Goal: Information Seeking & Learning: Learn about a topic

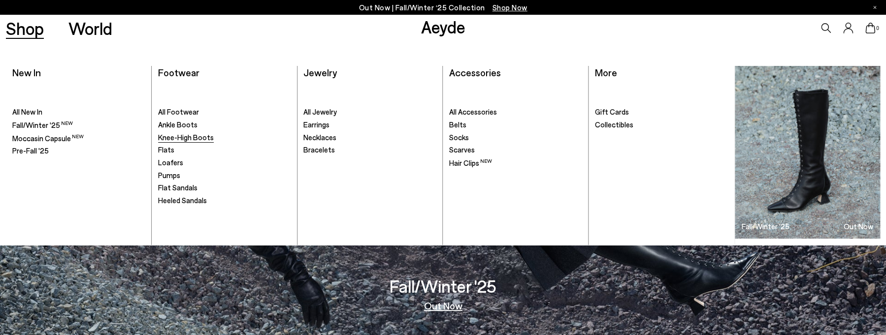
click at [187, 138] on span "Knee-High Boots" at bounding box center [186, 137] width 56 height 9
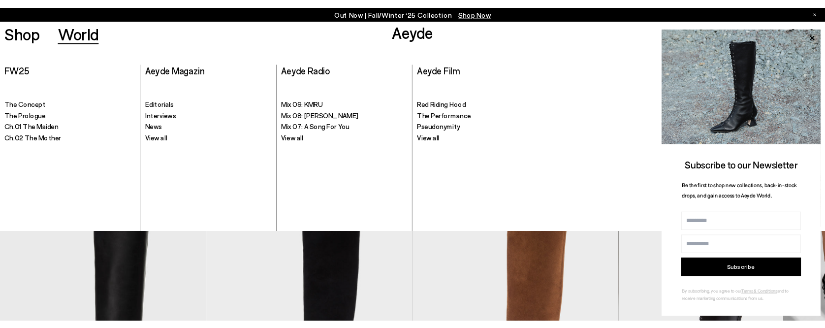
scroll to position [55, 0]
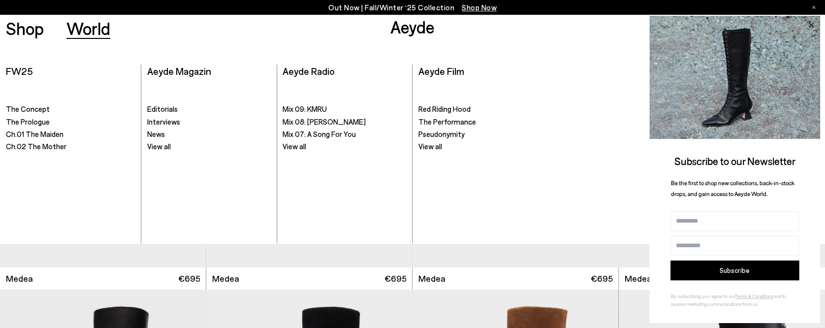
click at [811, 21] on icon at bounding box center [810, 25] width 13 height 13
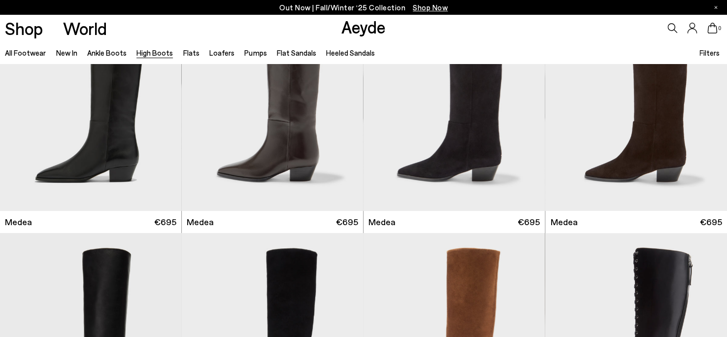
scroll to position [86, 0]
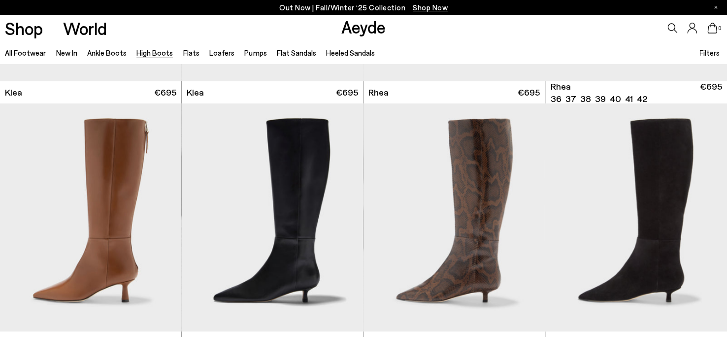
scroll to position [984, 0]
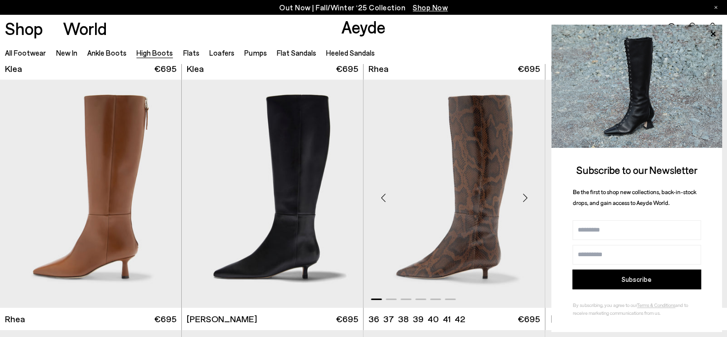
click at [523, 199] on div "Next slide" at bounding box center [525, 198] width 30 height 30
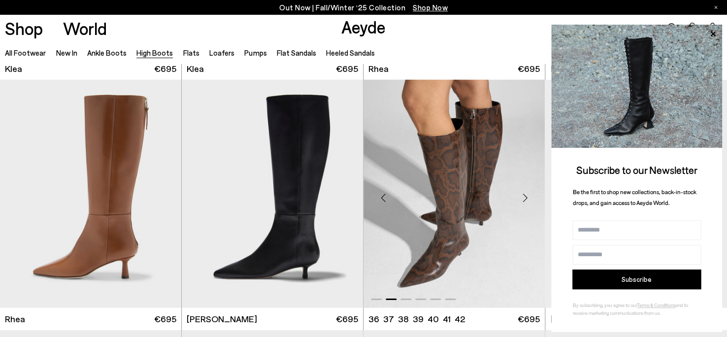
click at [523, 199] on div "Next slide" at bounding box center [525, 198] width 30 height 30
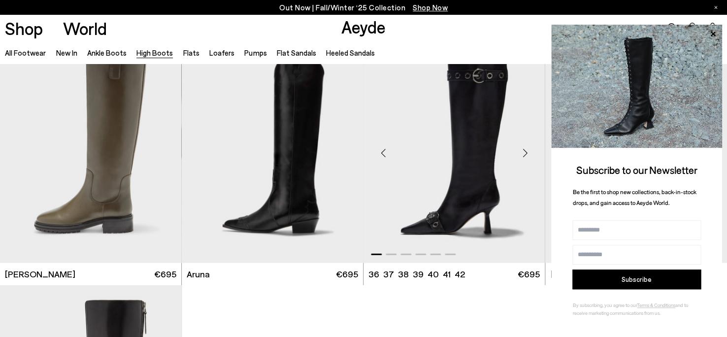
scroll to position [2260, 0]
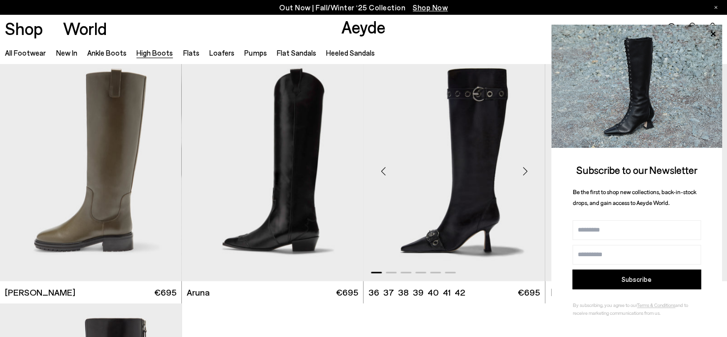
click at [526, 173] on div "Next slide" at bounding box center [525, 172] width 30 height 30
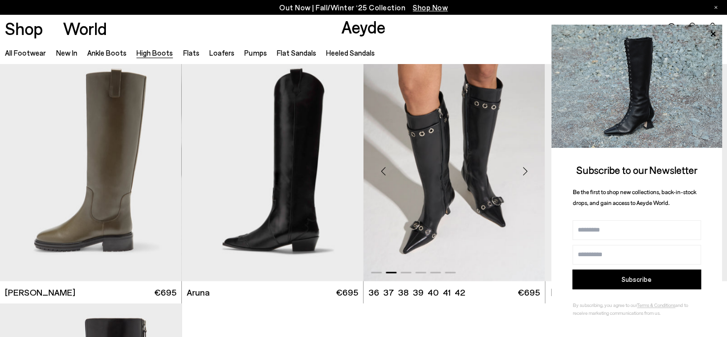
click at [526, 173] on div "Next slide" at bounding box center [525, 172] width 30 height 30
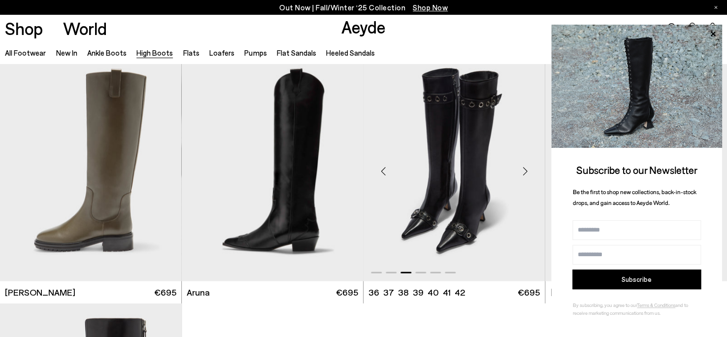
click at [477, 182] on img "3 / 6" at bounding box center [453, 167] width 181 height 228
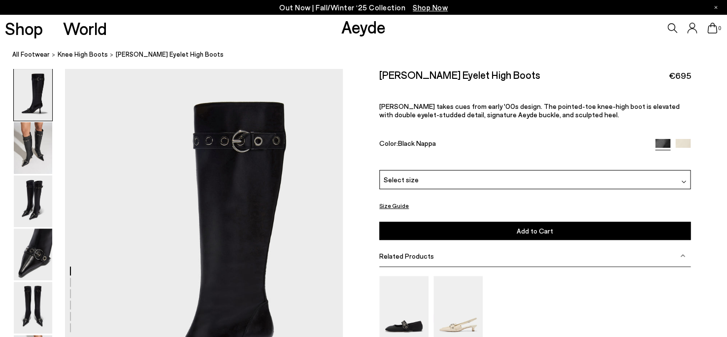
click at [36, 98] on img at bounding box center [33, 95] width 38 height 52
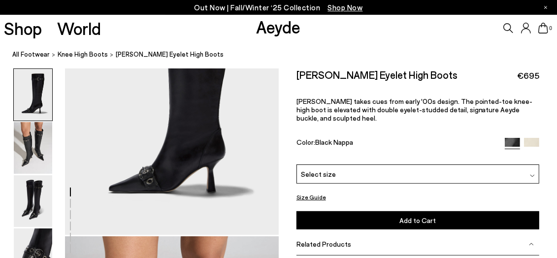
scroll to position [122, 0]
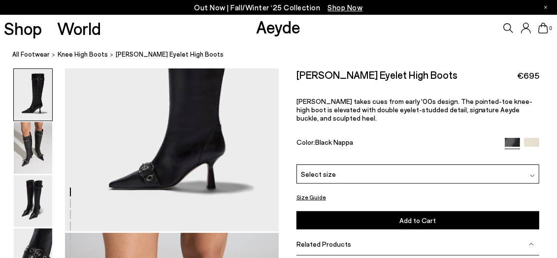
drag, startPoint x: 151, startPoint y: 160, endPoint x: 64, endPoint y: 161, distance: 86.2
click at [35, 196] on img at bounding box center [33, 201] width 38 height 52
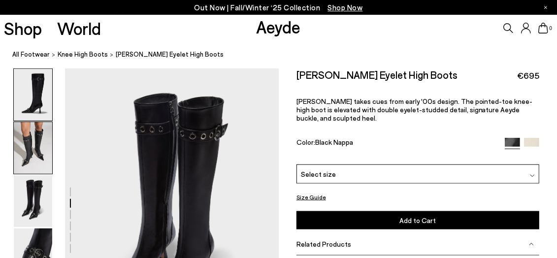
click at [27, 104] on img at bounding box center [33, 95] width 38 height 52
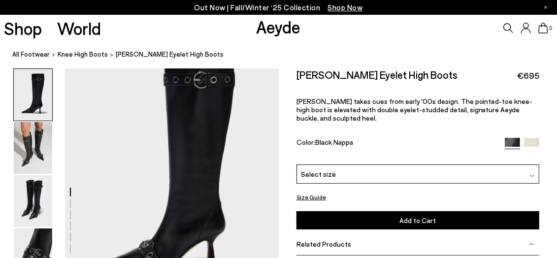
scroll to position [48, 0]
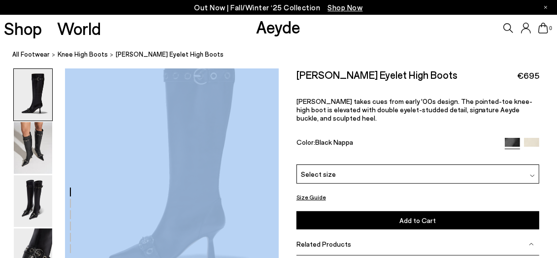
drag, startPoint x: 222, startPoint y: 133, endPoint x: 147, endPoint y: 119, distance: 75.7
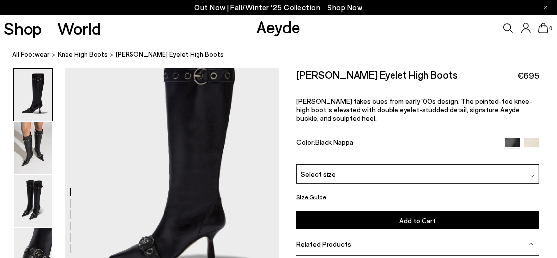
click at [24, 82] on img at bounding box center [33, 95] width 38 height 52
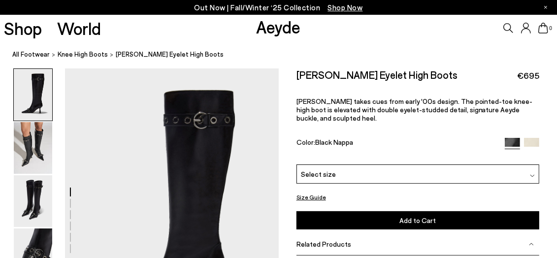
click at [24, 82] on img at bounding box center [33, 95] width 38 height 52
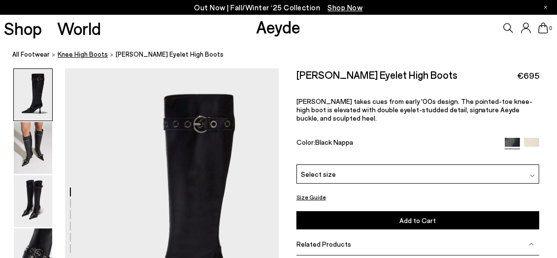
scroll to position [0, 0]
click at [75, 54] on span "knee high boots" at bounding box center [83, 54] width 50 height 8
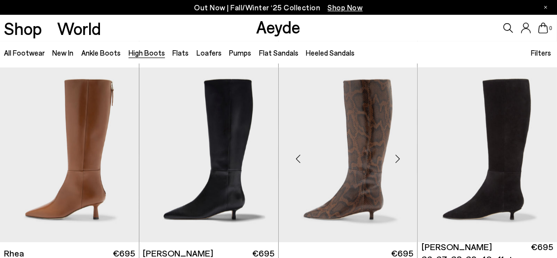
scroll to position [803, 0]
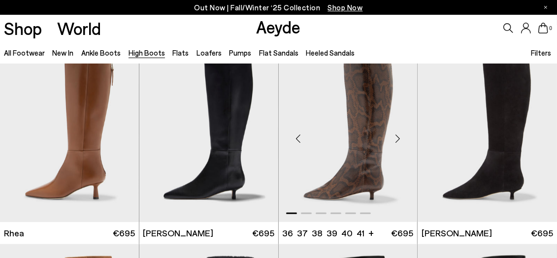
click at [376, 95] on img "1 / 6" at bounding box center [348, 134] width 139 height 175
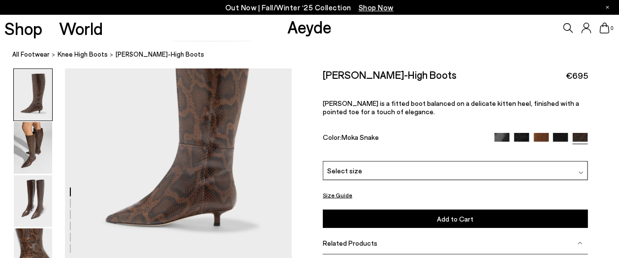
scroll to position [111, 0]
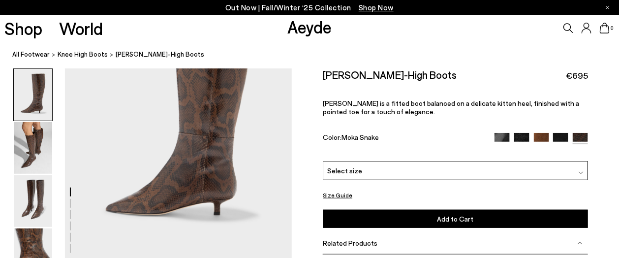
drag, startPoint x: 240, startPoint y: 174, endPoint x: 284, endPoint y: 171, distance: 43.9
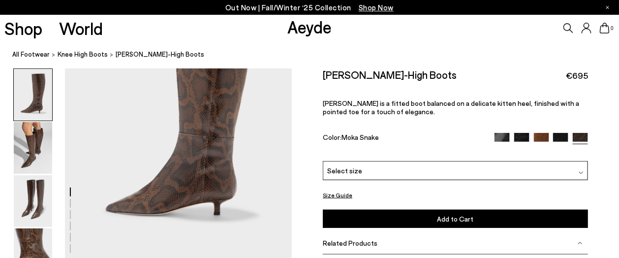
click at [227, 38] on div "Shop World Aeyde 0" at bounding box center [309, 28] width 619 height 27
